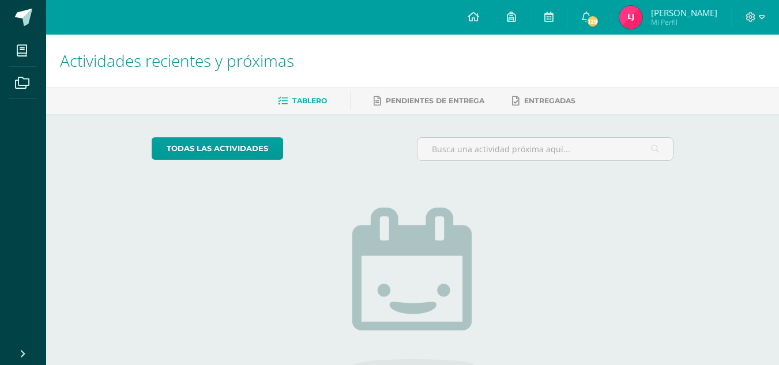
click at [643, 22] on img at bounding box center [631, 17] width 23 height 23
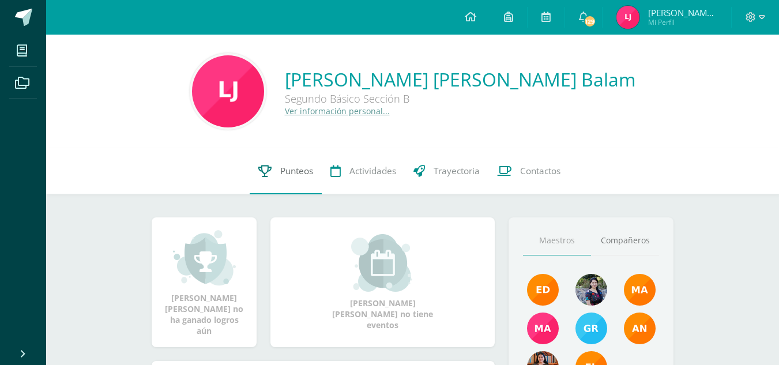
click at [294, 188] on link "Punteos" at bounding box center [286, 171] width 72 height 46
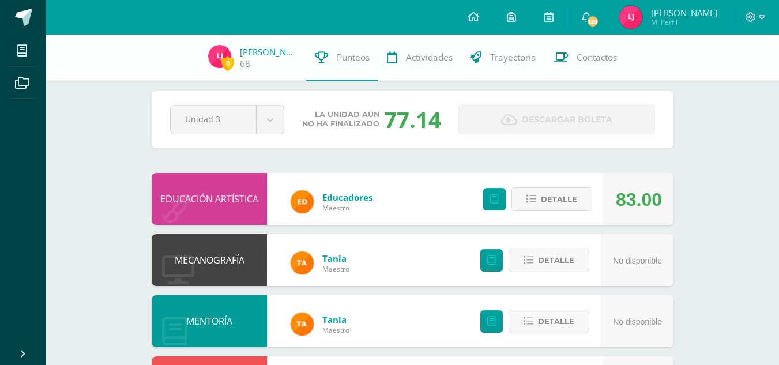
scroll to position [10, 0]
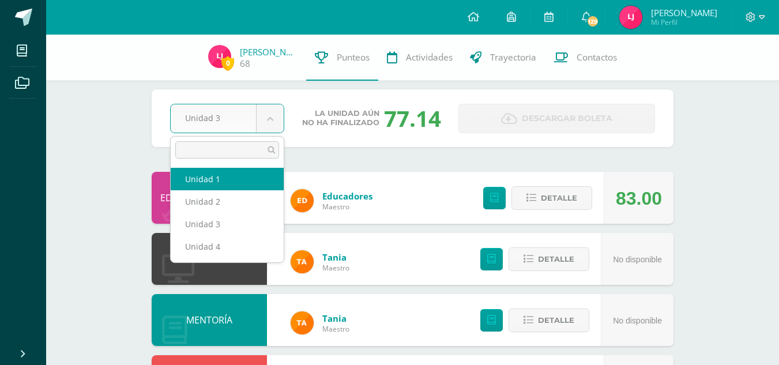
select select "Unidad 1"
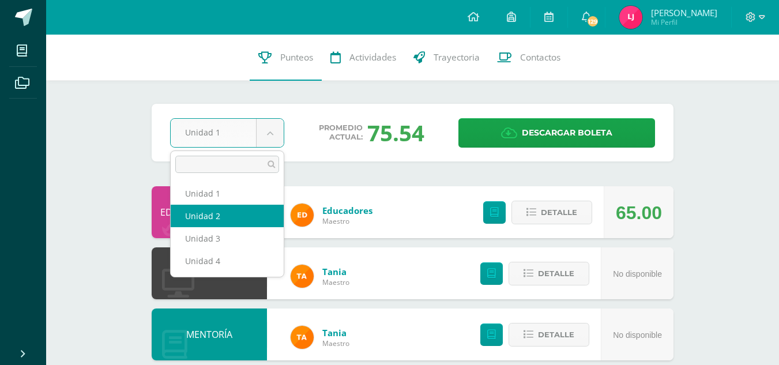
select select "Unidad 2"
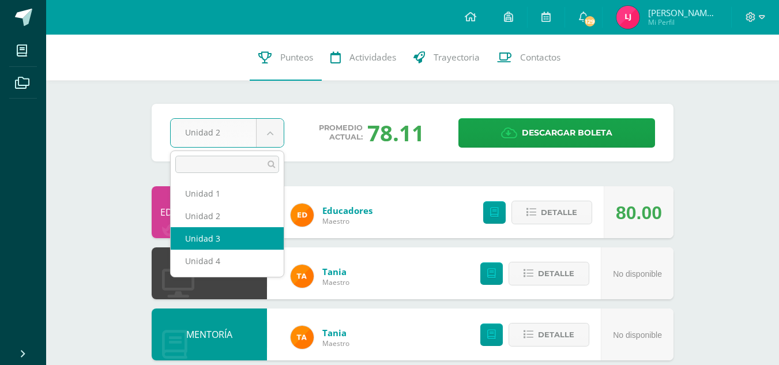
select select "Unidad 3"
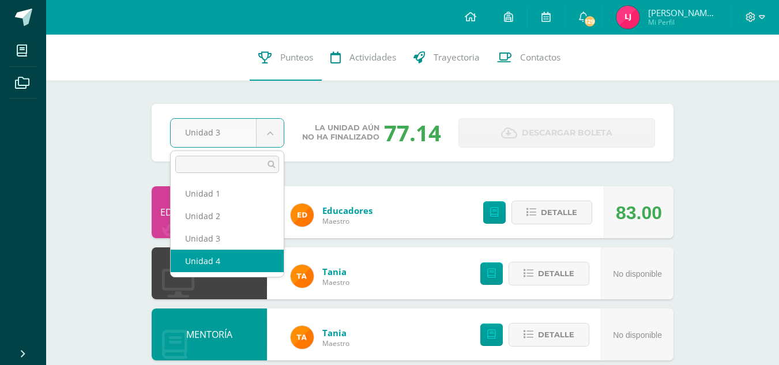
select select "Unidad 4"
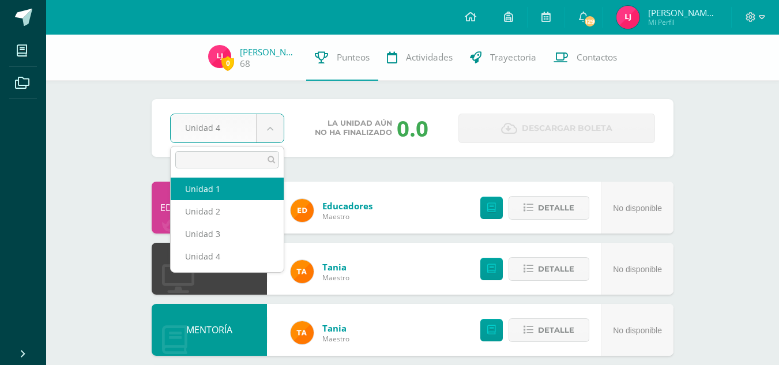
select select "Unidad 1"
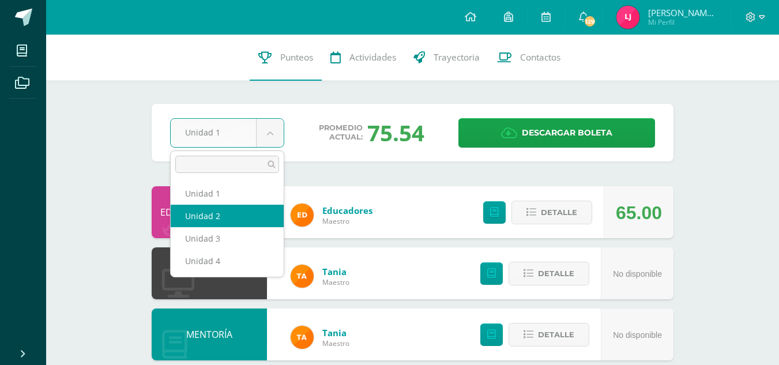
select select "Unidad 2"
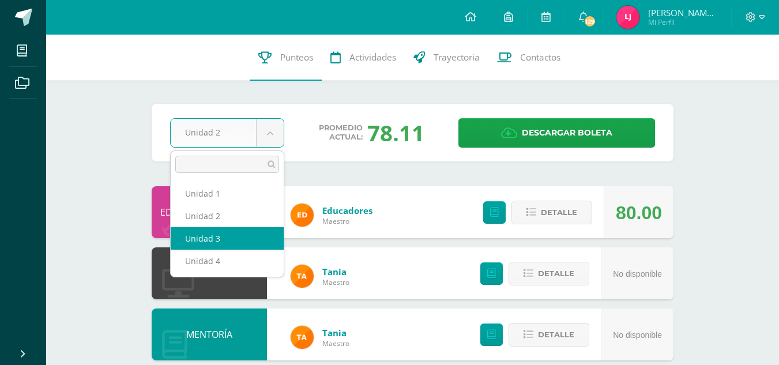
select select "Unidad 3"
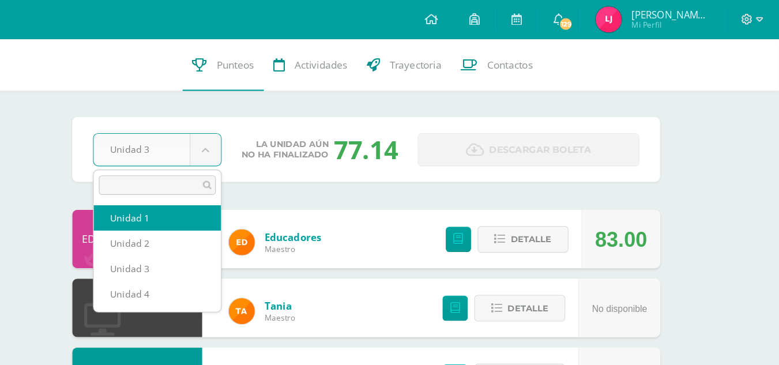
select select "Unidad 1"
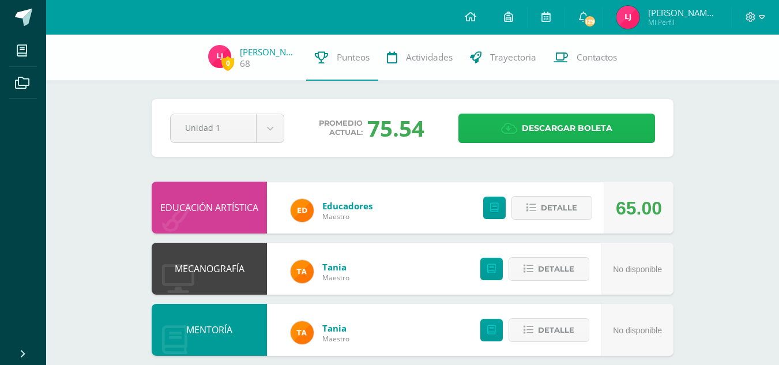
click at [560, 118] on span "Descargar boleta" at bounding box center [567, 128] width 91 height 28
